Goal: Unclear

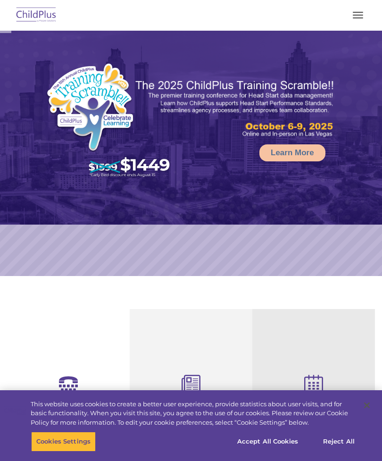
select select "MEDIUM"
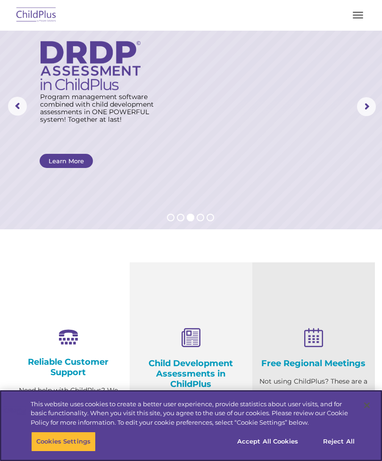
click at [338, 451] on button "Reject All" at bounding box center [338, 441] width 59 height 20
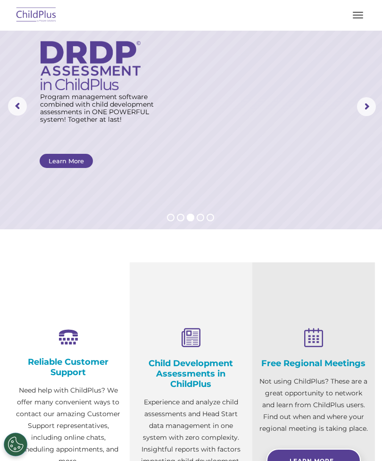
click at [360, 11] on button "button" at bounding box center [358, 15] width 20 height 15
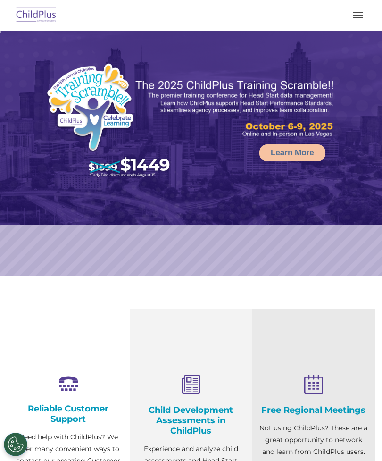
select select "MEDIUM"
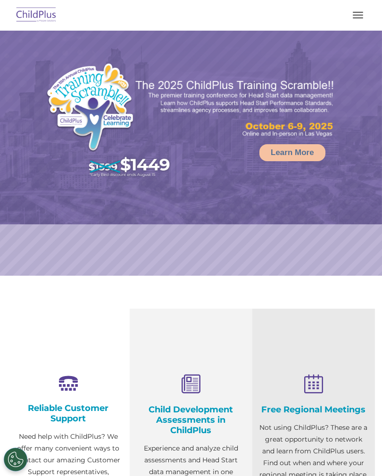
select select "MEDIUM"
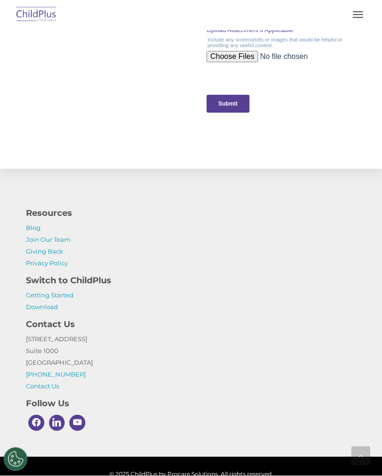
scroll to position [1056, 0]
